Goal: Task Accomplishment & Management: Use online tool/utility

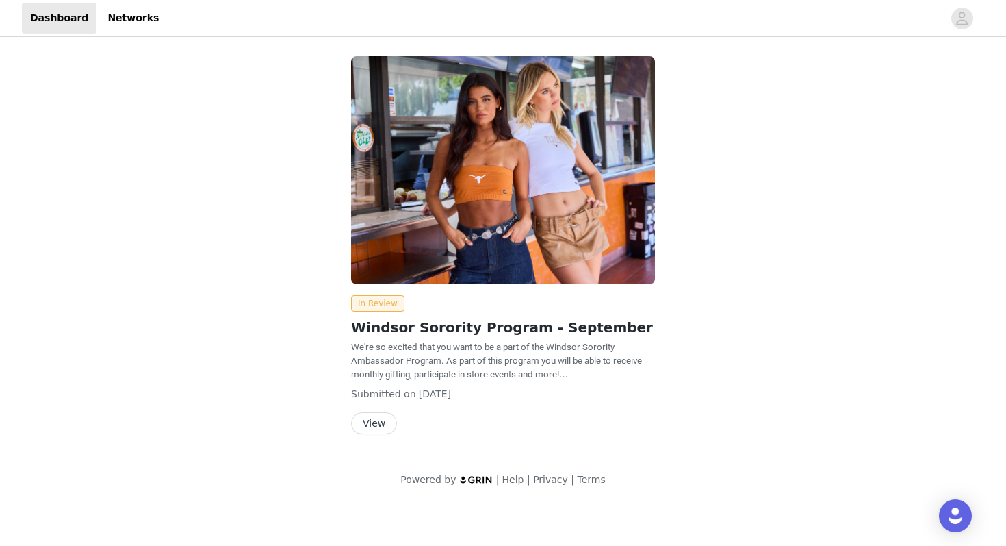
click at [374, 427] on button "View" at bounding box center [374, 423] width 46 height 22
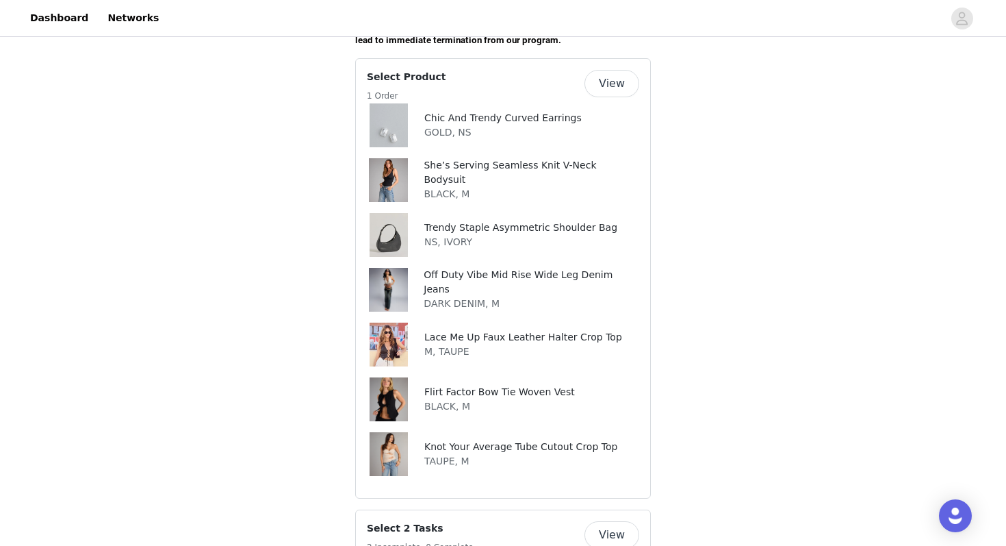
scroll to position [590, 0]
click at [483, 296] on p "DARK DENIM, M" at bounding box center [532, 303] width 216 height 14
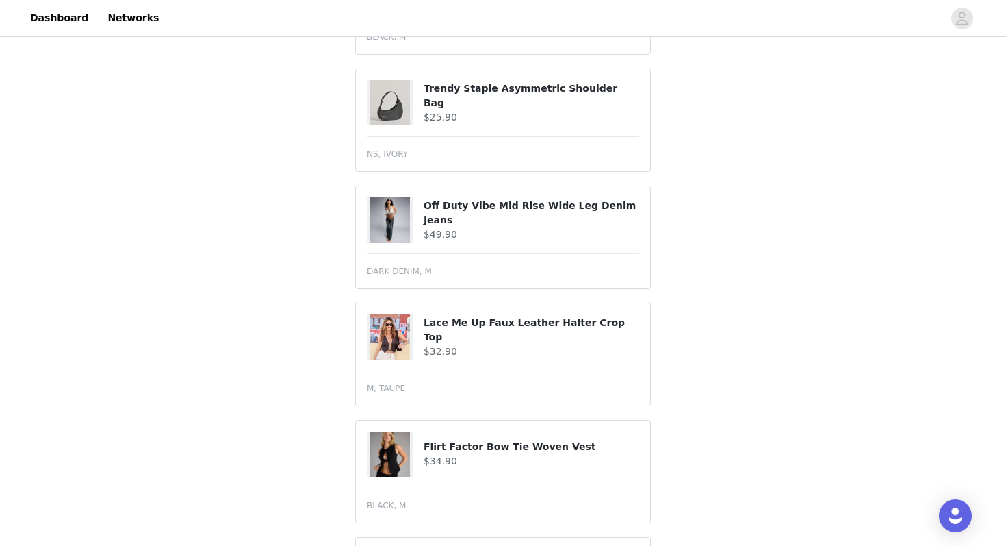
scroll to position [735, 0]
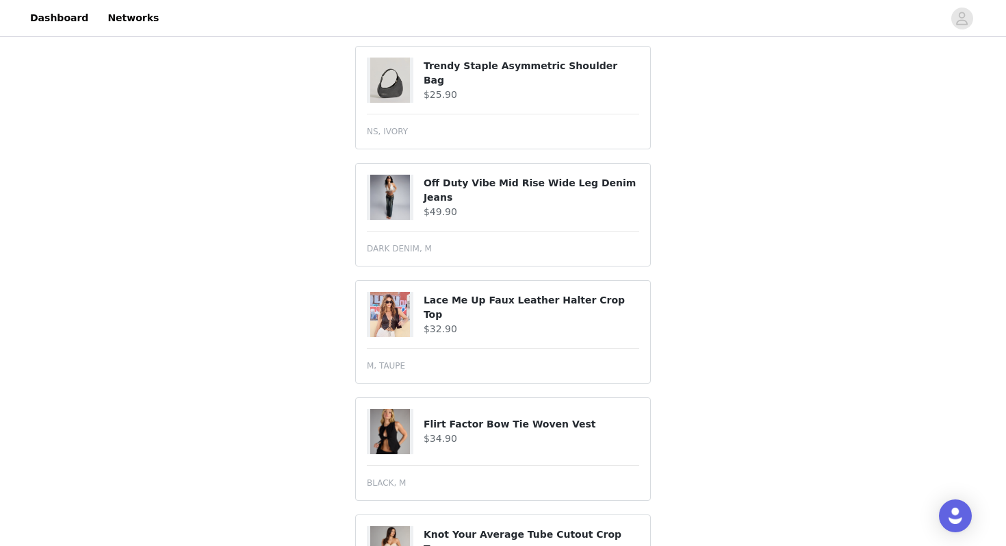
click at [427, 179] on h4 "Off Duty Vibe Mid Rise Wide Leg Denim Jeans" at bounding box center [532, 190] width 216 height 29
click at [442, 179] on h4 "Off Duty Vibe Mid Rise Wide Leg Denim Jeans" at bounding box center [532, 190] width 216 height 29
click at [437, 176] on h4 "Off Duty Vibe Mid Rise Wide Leg Denim Jeans" at bounding box center [532, 190] width 216 height 29
